Goal: Find specific page/section

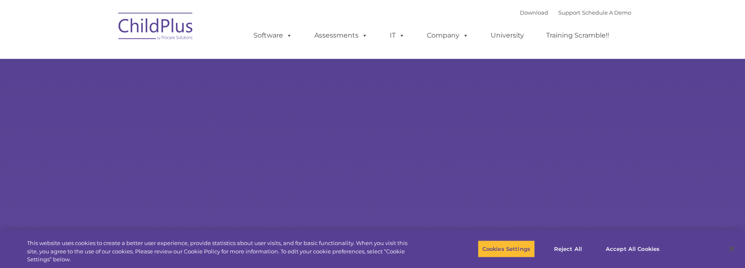
select select "MEDIUM"
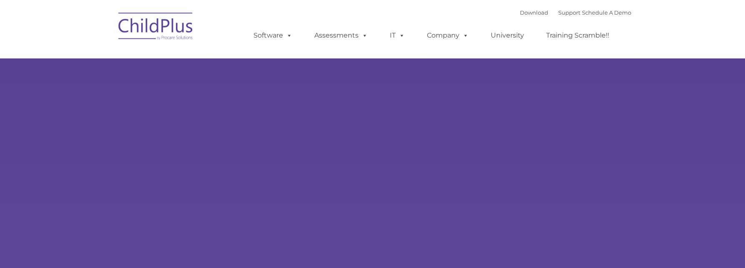
type input ""
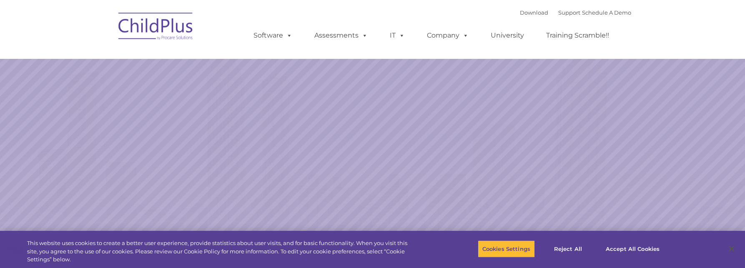
select select "MEDIUM"
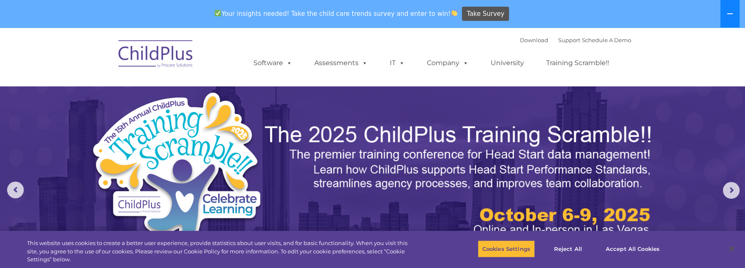
click at [729, 13] on icon at bounding box center [730, 13] width 6 height 1
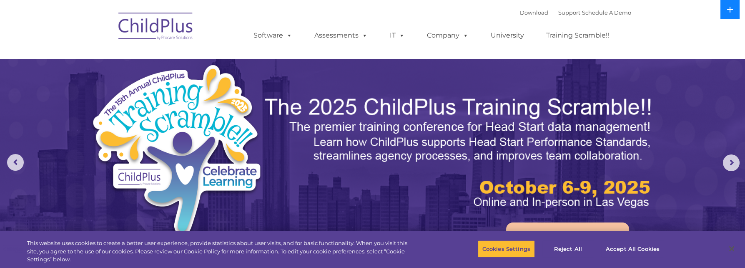
click at [729, 13] on button at bounding box center [729, 9] width 19 height 19
